Goal: Transaction & Acquisition: Purchase product/service

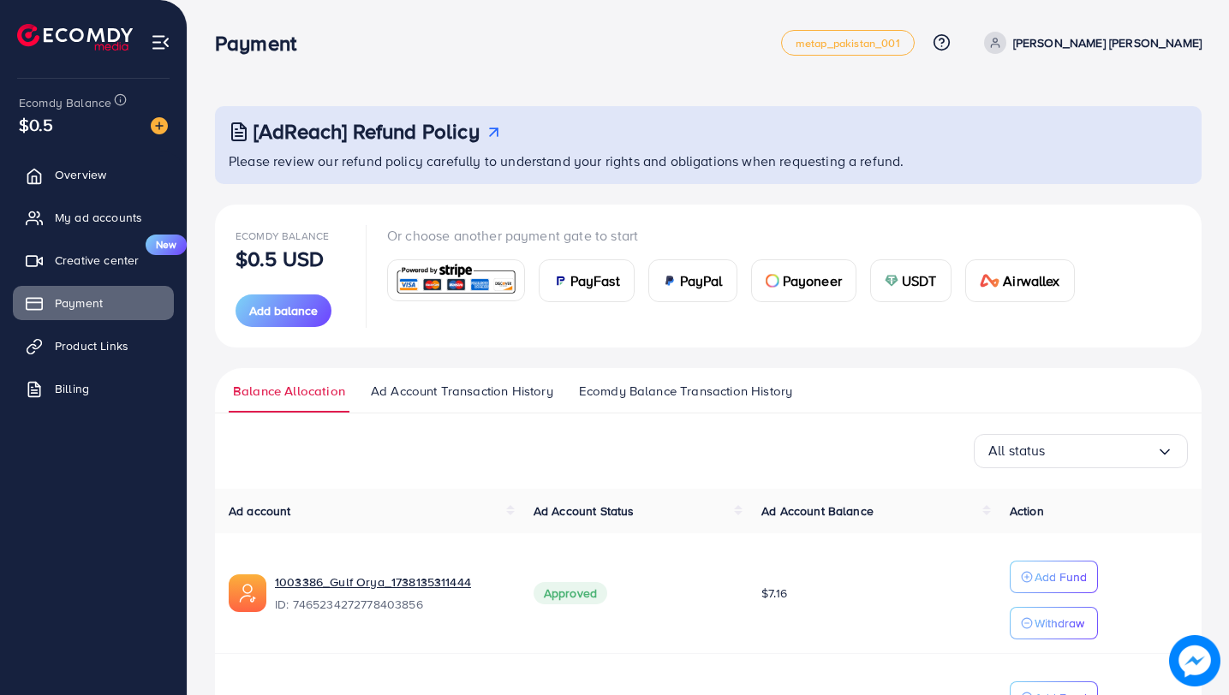
scroll to position [152, 0]
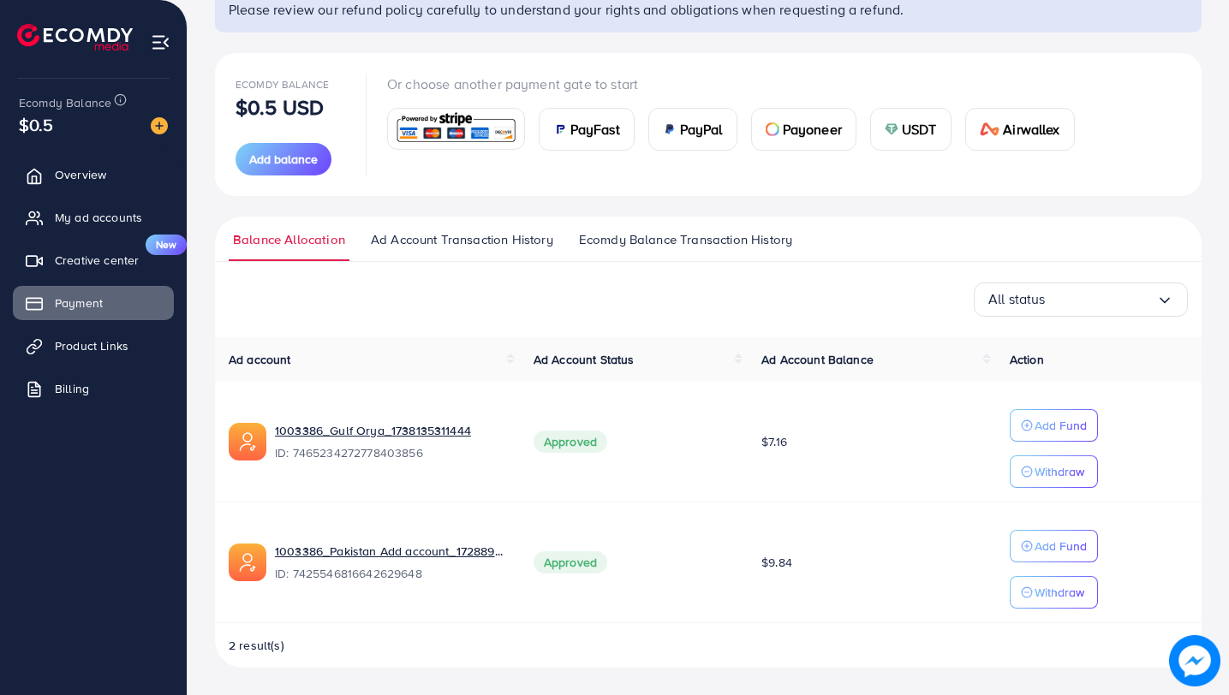
scroll to position [152, 0]
click at [1168, 104] on div "Ecomdy Balance $0.5 USD Add balance Or choose another payment gate to start Pay…" at bounding box center [707, 125] width 945 height 102
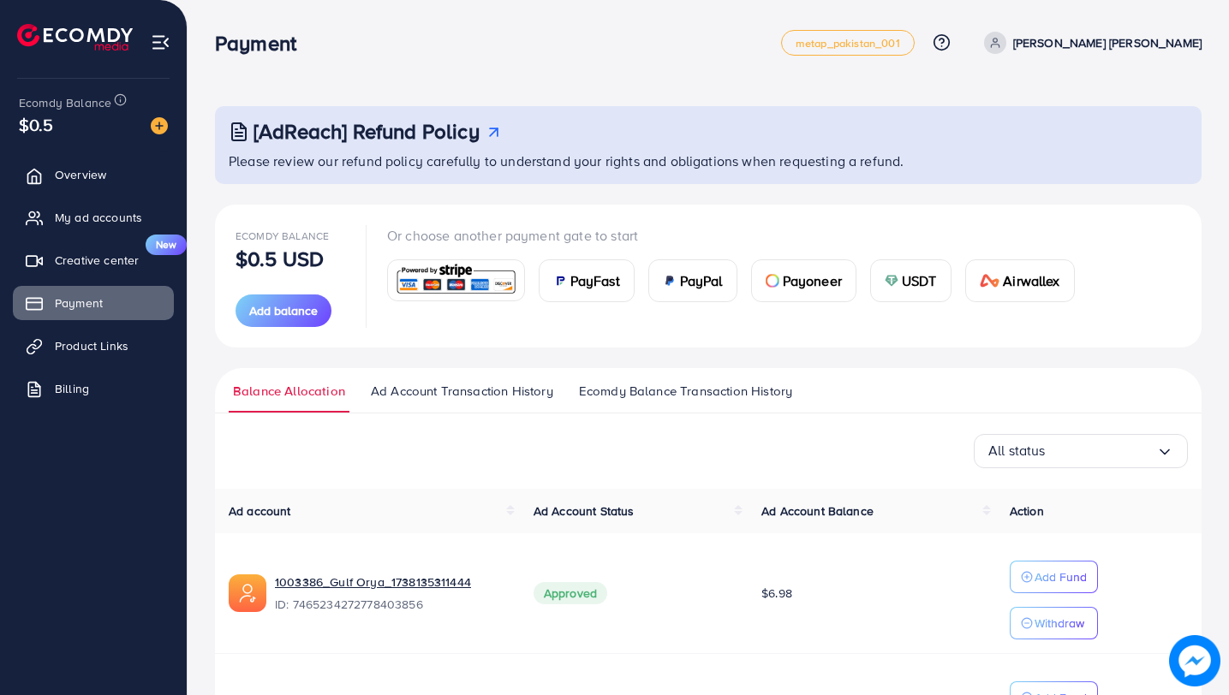
scroll to position [152, 0]
